Goal: Task Accomplishment & Management: Complete application form

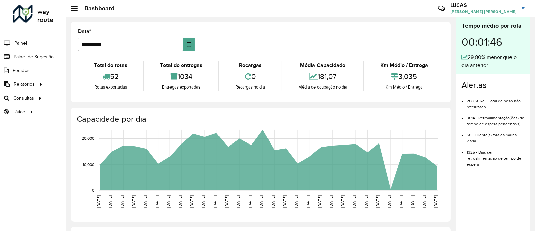
click at [0, 0] on span "Setores" at bounding box center [0, 0] width 0 height 0
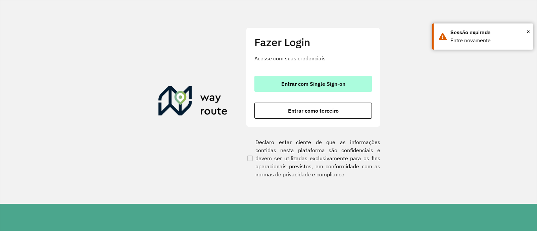
click at [359, 80] on button "Entrar com Single Sign-on" at bounding box center [314, 84] width 118 height 16
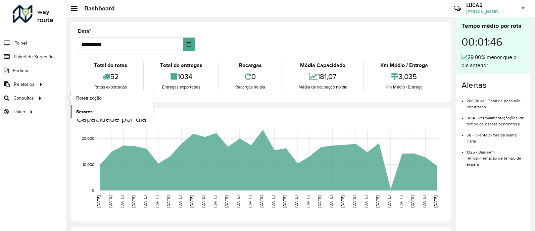
click at [89, 112] on span "Setores" at bounding box center [84, 111] width 16 height 7
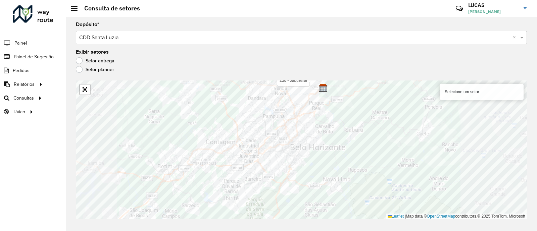
drag, startPoint x: 299, startPoint y: 79, endPoint x: 308, endPoint y: 99, distance: 22.2
click at [0, 0] on div "Aguarde..." at bounding box center [0, 0] width 0 height 0
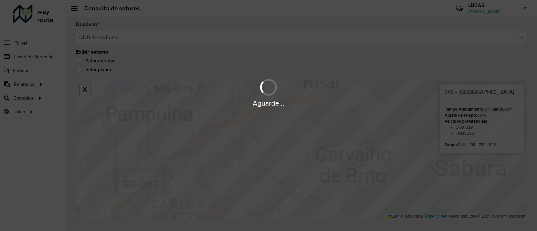
drag, startPoint x: 289, startPoint y: 209, endPoint x: 299, endPoint y: 189, distance: 21.9
click at [293, 202] on div "Aguarde..." at bounding box center [268, 115] width 537 height 231
click at [297, 195] on div "Aguarde..." at bounding box center [268, 115] width 537 height 231
click at [301, 188] on div "Aguarde..." at bounding box center [268, 115] width 537 height 231
click at [301, 187] on div "Aguarde..." at bounding box center [268, 115] width 537 height 231
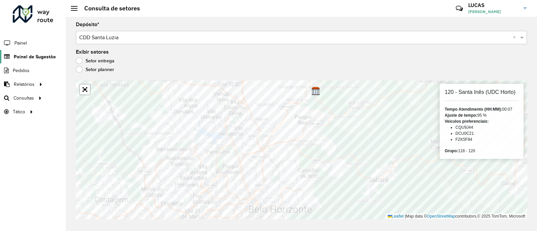
click at [37, 52] on link "Painel de Sugestão" at bounding box center [28, 56] width 56 height 13
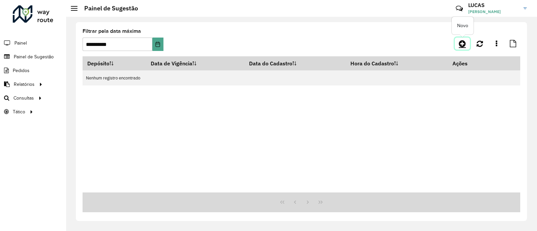
click at [457, 47] on link at bounding box center [462, 44] width 15 height 12
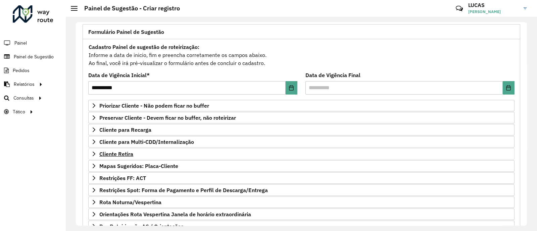
scroll to position [84, 0]
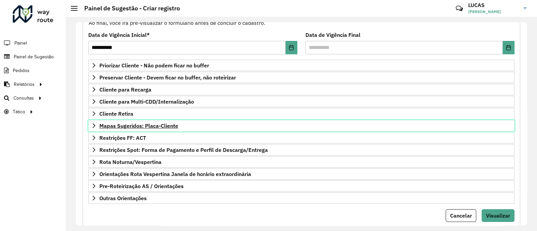
click at [127, 125] on span "Mapas Sugeridos: Placa-Cliente" at bounding box center [138, 125] width 79 height 5
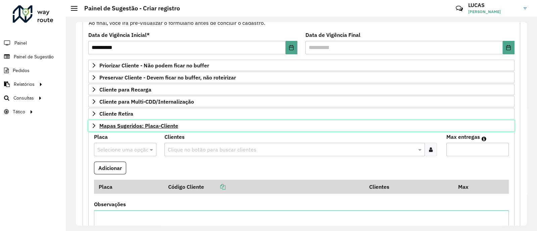
click at [127, 125] on span "Mapas Sugeridos: Placa-Cliente" at bounding box center [138, 125] width 79 height 5
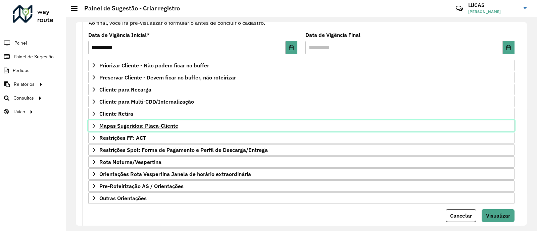
click at [101, 124] on span "Mapas Sugeridos: Placa-Cliente" at bounding box center [138, 125] width 79 height 5
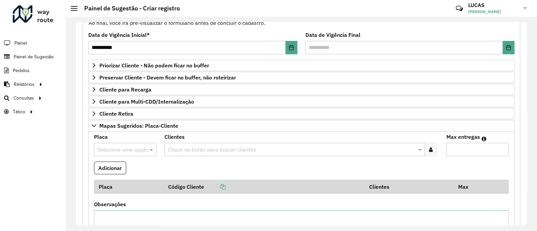
click at [111, 146] on input "text" at bounding box center [118, 150] width 42 height 8
paste input "*******"
type input "*******"
click at [123, 130] on div "FYP9G02" at bounding box center [124, 132] width 61 height 11
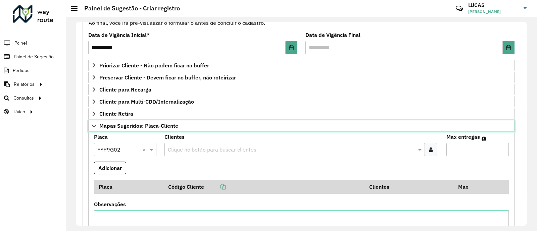
click at [123, 130] on link "Mapas Sugeridos: Placa-Cliente" at bounding box center [301, 125] width 426 height 11
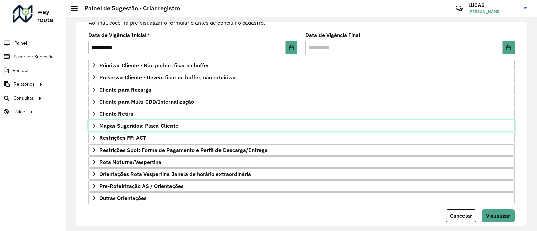
click at [153, 123] on span "Mapas Sugeridos: Placa-Cliente" at bounding box center [138, 125] width 79 height 5
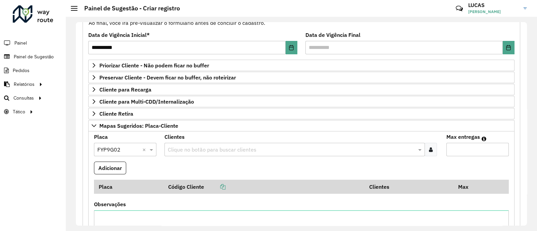
click at [429, 150] on icon at bounding box center [431, 149] width 4 height 5
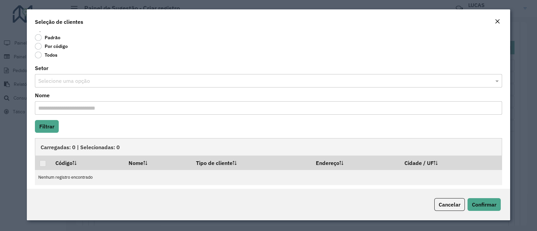
scroll to position [12, 0]
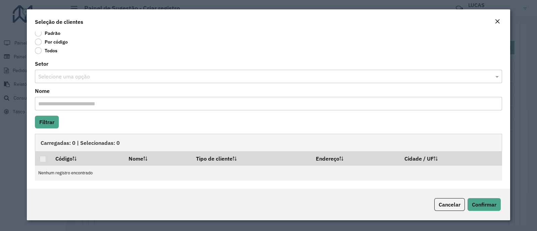
click at [47, 40] on label "Por código" at bounding box center [51, 42] width 33 height 7
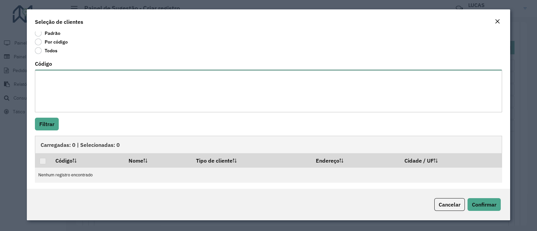
click at [44, 71] on textarea "Código" at bounding box center [268, 91] width 467 height 43
paste textarea "***** *****"
type textarea "***** *****"
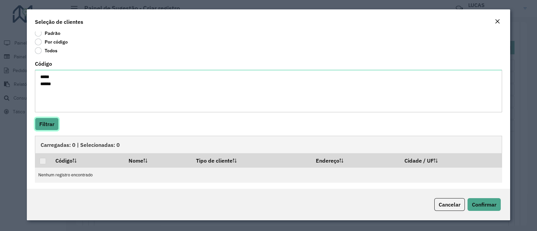
click at [46, 125] on button "Filtrar" at bounding box center [47, 124] width 24 height 13
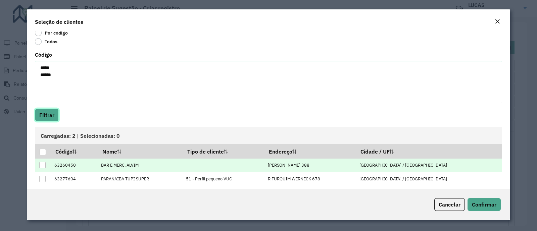
scroll to position [26, 0]
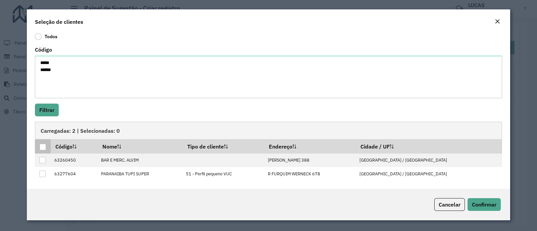
click at [40, 147] on div at bounding box center [43, 147] width 6 height 6
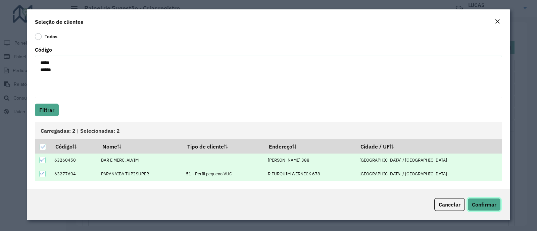
click at [485, 208] on span "Confirmar" at bounding box center [484, 204] width 25 height 7
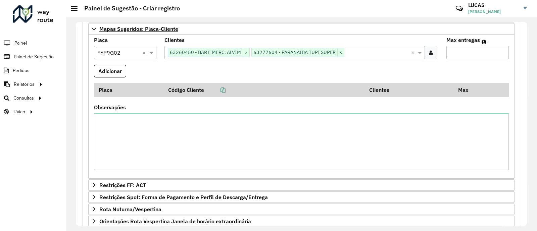
scroll to position [168, 0]
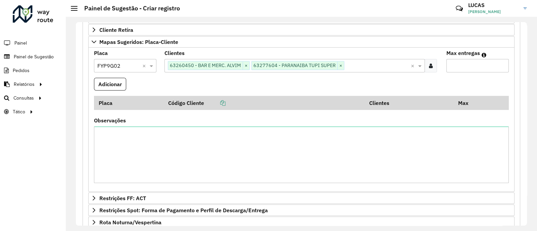
click at [464, 58] on div "Max entregas" at bounding box center [478, 62] width 62 height 22
click at [463, 61] on input "Max entregas" at bounding box center [478, 65] width 62 height 13
type input "*"
click at [109, 83] on button "Adicionar" at bounding box center [110, 84] width 32 height 13
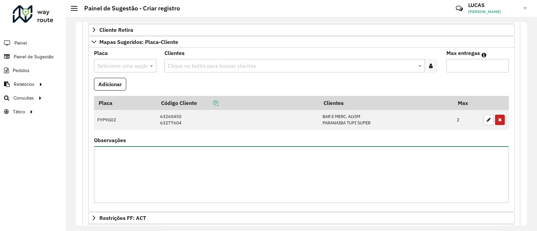
click at [156, 161] on textarea "Observações" at bounding box center [301, 174] width 415 height 57
type textarea "**********"
click at [143, 67] on div at bounding box center [125, 65] width 62 height 9
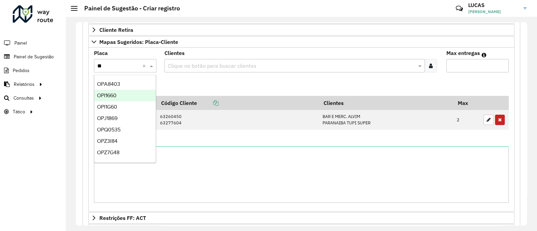
type input "***"
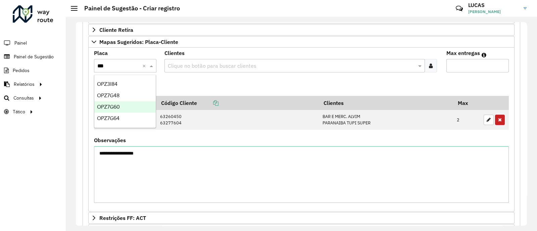
click at [116, 109] on span "OPZ7G60" at bounding box center [108, 107] width 23 height 6
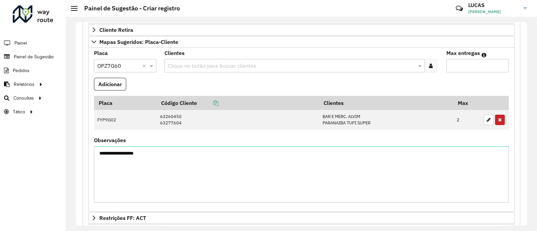
click at [426, 65] on div at bounding box center [431, 65] width 12 height 13
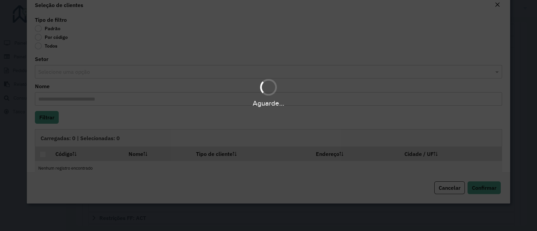
click at [426, 65] on div "Aguarde..." at bounding box center [268, 115] width 537 height 231
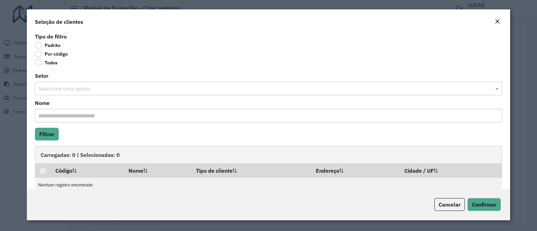
click at [52, 56] on label "Por código" at bounding box center [51, 54] width 33 height 7
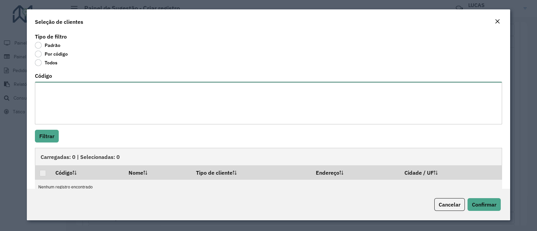
click at [94, 116] on textarea "Código" at bounding box center [268, 103] width 467 height 43
paste textarea "**** ***** ***** **** **** ***** **** ***** *****"
type textarea "**** ***** ***** **** **** ***** **** ***** *****"
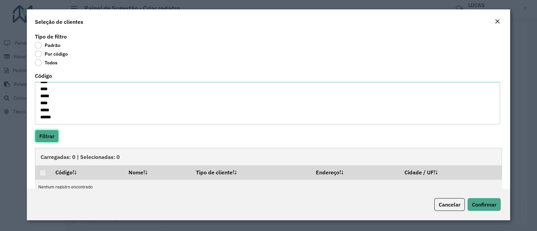
click at [57, 135] on button "Filtrar" at bounding box center [47, 136] width 24 height 13
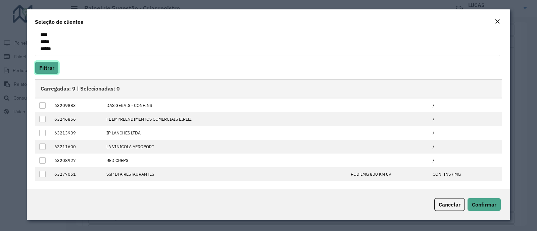
scroll to position [54, 0]
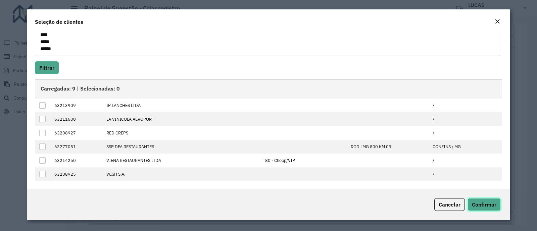
click at [479, 202] on span "Confirmar" at bounding box center [484, 204] width 25 height 7
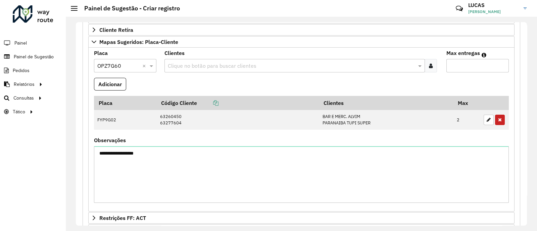
click at [464, 64] on input "Max entregas" at bounding box center [478, 65] width 62 height 13
type input "**"
click at [105, 83] on button "Adicionar" at bounding box center [110, 84] width 32 height 13
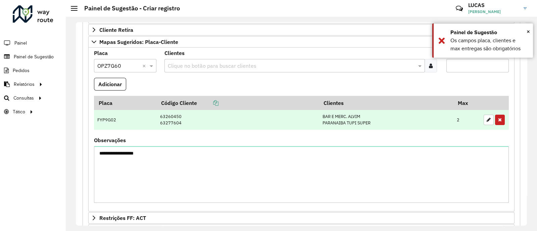
scroll to position [126, 0]
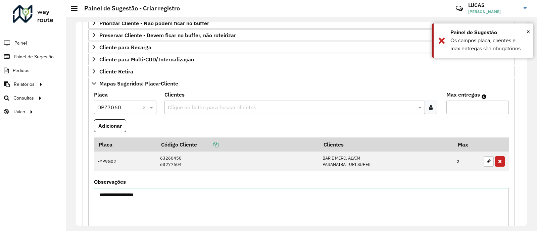
click at [431, 110] on div at bounding box center [431, 107] width 12 height 13
click at [0, 0] on div "Aguarde..." at bounding box center [0, 0] width 0 height 0
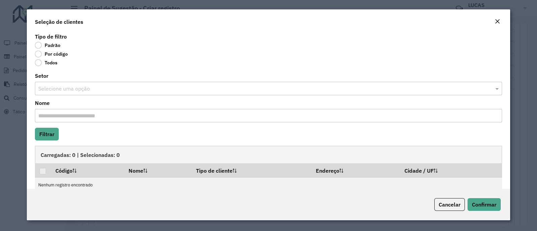
click at [43, 52] on label "Por código" at bounding box center [51, 54] width 33 height 7
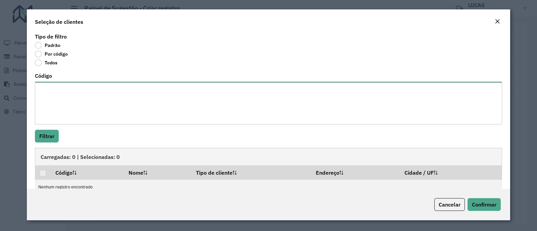
click at [49, 104] on textarea "Código" at bounding box center [268, 103] width 467 height 43
paste textarea "**** ***** ***** **** **** ***** **** ***** *****"
type textarea "**** ***** ***** **** **** ***** **** ***** *****"
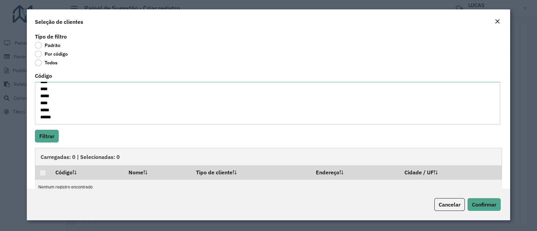
click at [49, 130] on div "Tipo de filtro Padrão Por código Todos Código **** ***** ***** **** **** ***** …" at bounding box center [269, 110] width 484 height 157
click at [52, 141] on button "Filtrar" at bounding box center [47, 136] width 24 height 13
click at [0, 0] on div "Aguarde..." at bounding box center [0, 0] width 0 height 0
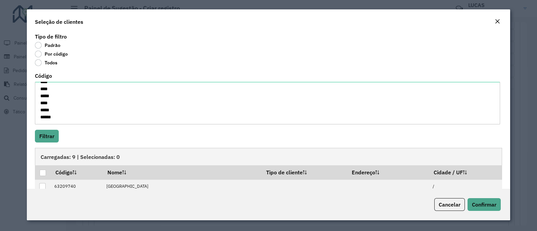
click at [44, 176] on div at bounding box center [43, 173] width 6 height 6
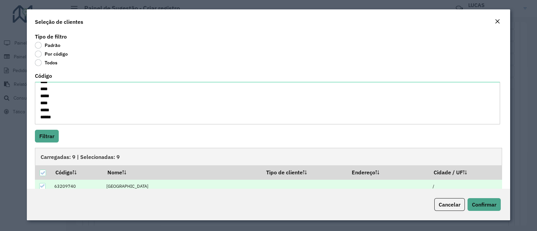
click at [44, 176] on div at bounding box center [43, 173] width 6 height 6
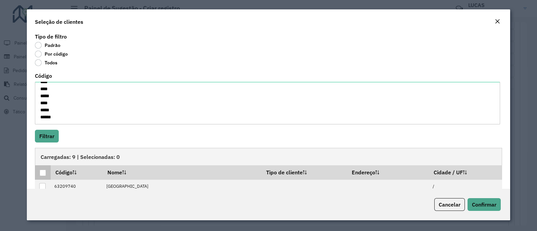
click at [42, 173] on div at bounding box center [43, 173] width 6 height 6
click at [40, 170] on div at bounding box center [43, 173] width 6 height 6
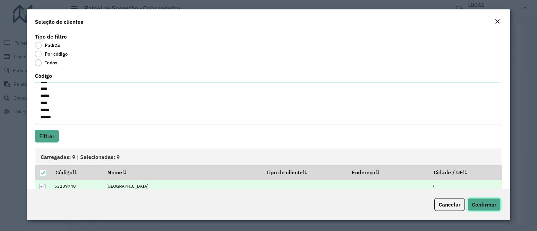
click at [490, 206] on span "Confirmar" at bounding box center [484, 204] width 25 height 7
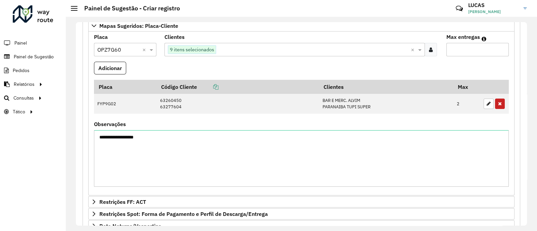
scroll to position [210, 0]
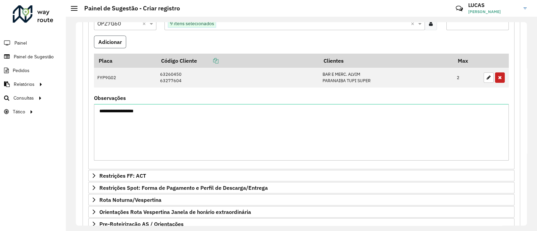
click at [108, 41] on button "Adicionar" at bounding box center [110, 42] width 32 height 13
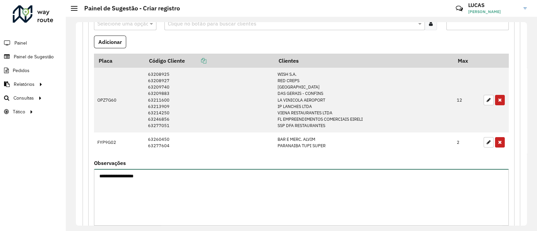
click at [174, 181] on textarea "**********" at bounding box center [301, 197] width 415 height 57
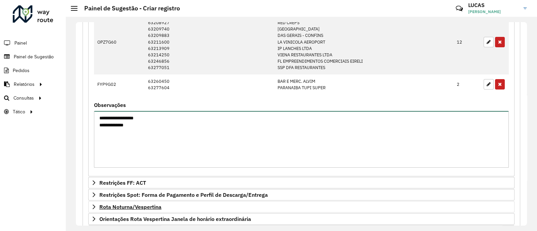
scroll to position [293, 0]
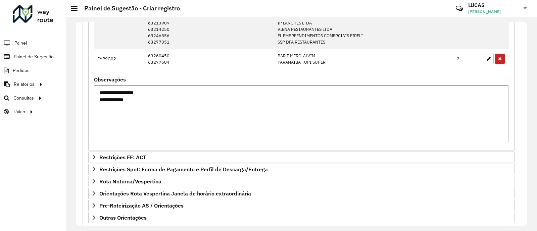
type textarea "**********"
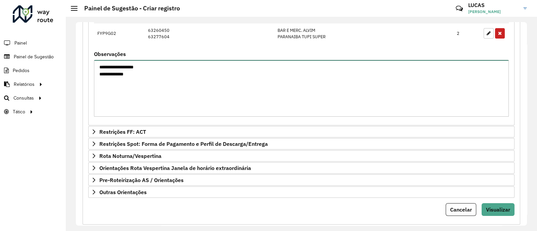
scroll to position [331, 0]
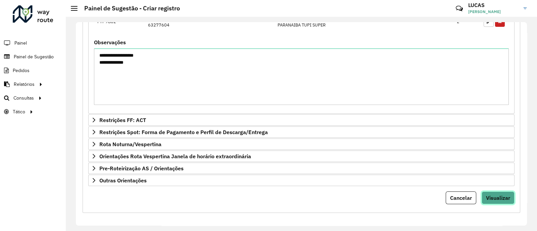
click at [500, 197] on span "Visualizar" at bounding box center [498, 198] width 24 height 7
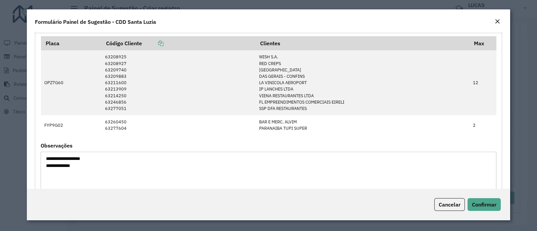
scroll to position [77, 0]
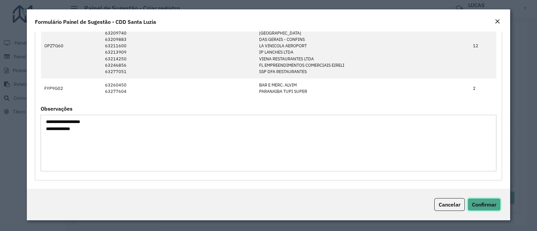
click at [492, 202] on span "Confirmar" at bounding box center [484, 204] width 25 height 7
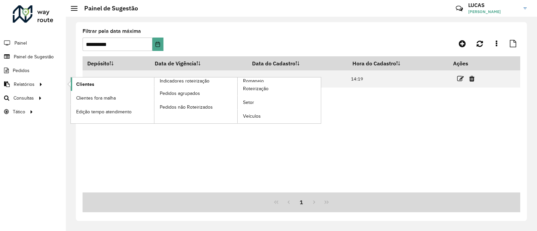
click at [78, 83] on span "Clientes" at bounding box center [85, 84] width 18 height 7
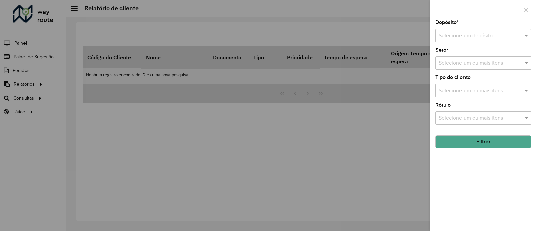
click at [488, 30] on div "Selecione um depósito" at bounding box center [484, 35] width 96 height 13
click at [458, 56] on span "CDD Santa Luzia" at bounding box center [458, 55] width 39 height 6
click at [477, 142] on button "Filtrar" at bounding box center [484, 142] width 96 height 13
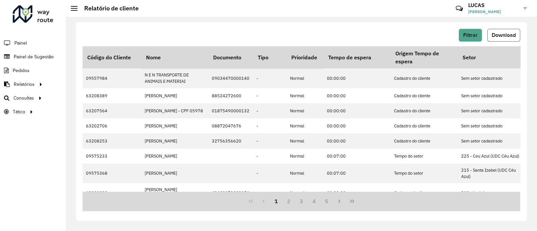
click at [503, 33] on span "Download" at bounding box center [504, 35] width 24 height 6
drag, startPoint x: 401, startPoint y: 21, endPoint x: 405, endPoint y: 11, distance: 10.4
click at [405, 11] on div "Críticas? Dúvidas? Elogios? Sugestões? Entre em contato conosco!" at bounding box center [411, 11] width 70 height 18
click at [408, 19] on div "Filtrar Download Código do Cliente Nome Documento Tipo Prioridade Tempo de espe…" at bounding box center [301, 124] width 471 height 215
